Goal: Find specific page/section: Find specific page/section

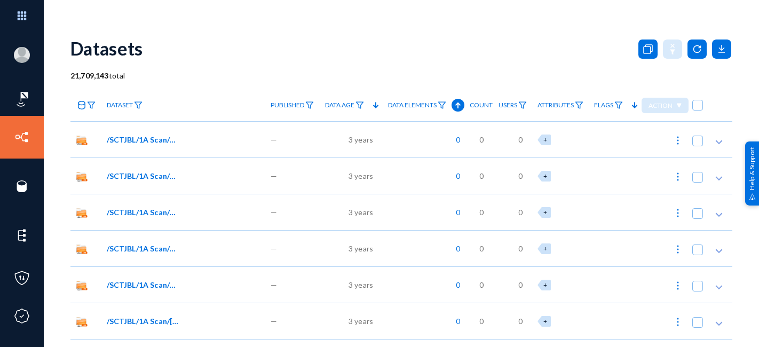
click at [43, 171] on link "Sources" at bounding box center [51, 173] width 29 height 12
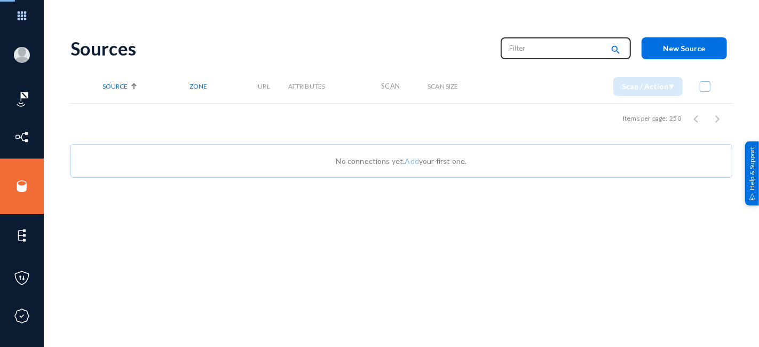
click at [524, 52] on input "text" at bounding box center [557, 48] width 94 height 16
type input "R"
type input "FAILED"
